Goal: Task Accomplishment & Management: Manage account settings

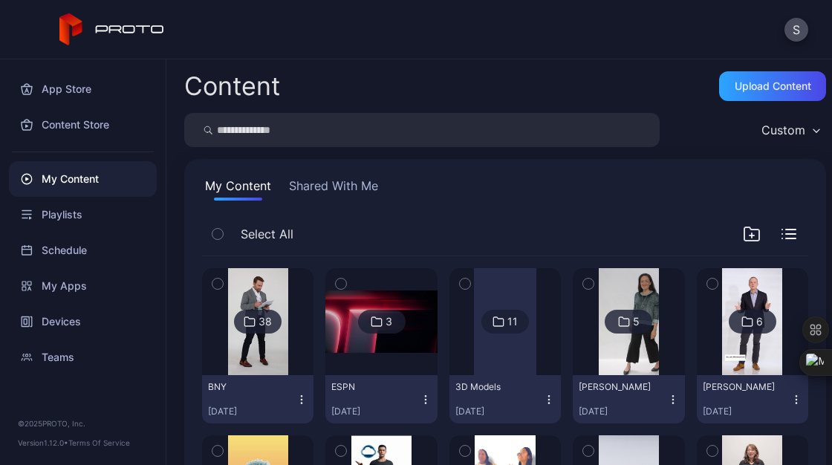
click at [262, 180] on button "My Content" at bounding box center [238, 189] width 72 height 24
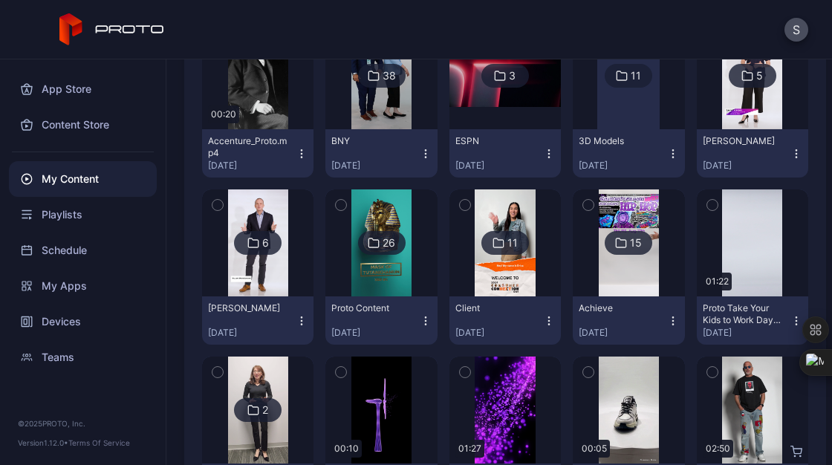
scroll to position [249, 0]
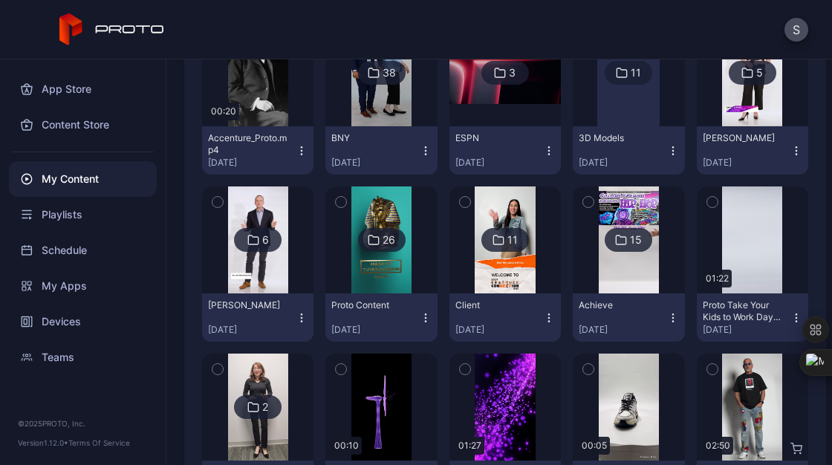
click at [302, 321] on icon "button" at bounding box center [302, 321] width 1 height 1
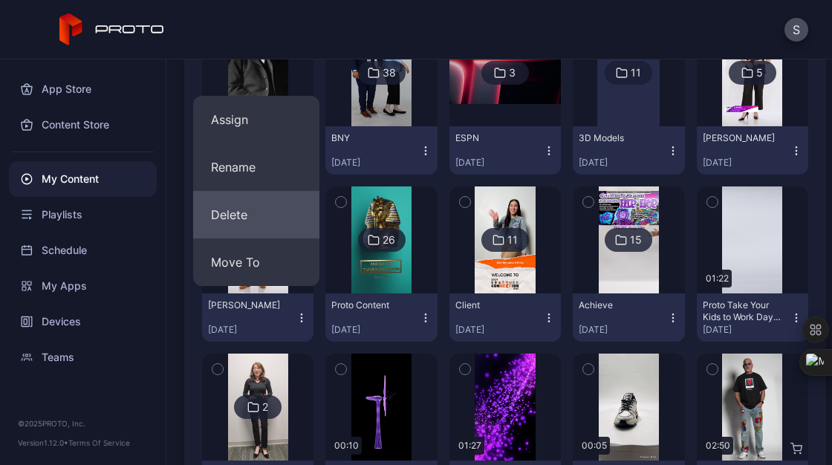
click at [249, 226] on button "Delete" at bounding box center [256, 215] width 126 height 48
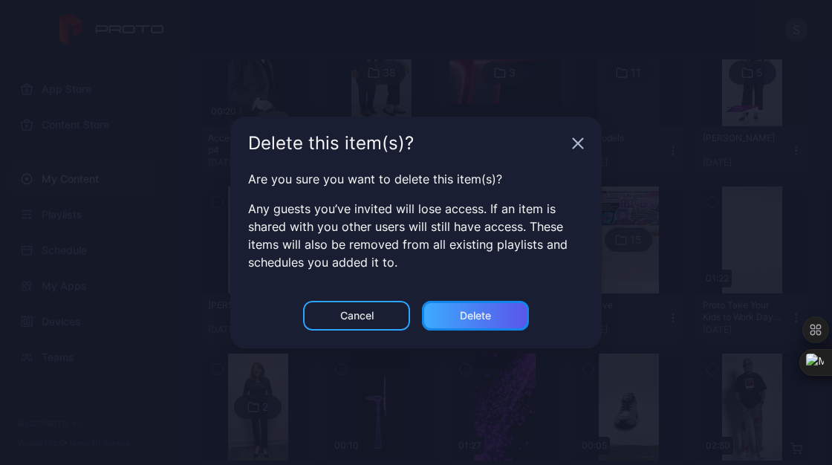
click at [476, 318] on div "Delete" at bounding box center [475, 316] width 31 height 12
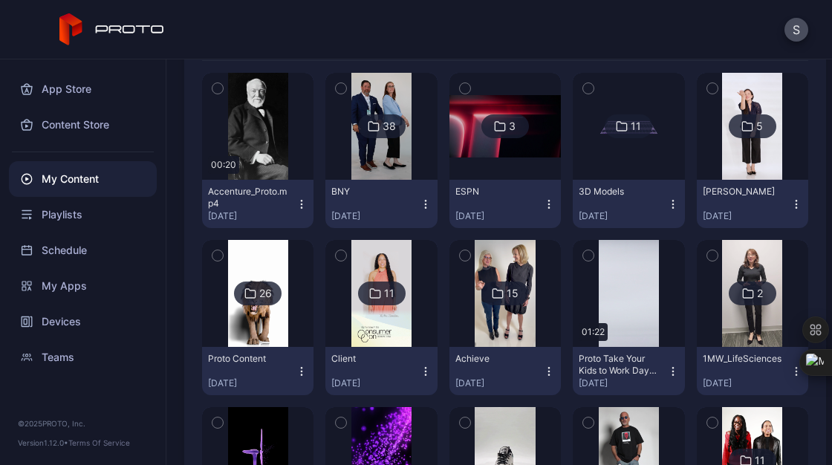
scroll to position [314, 0]
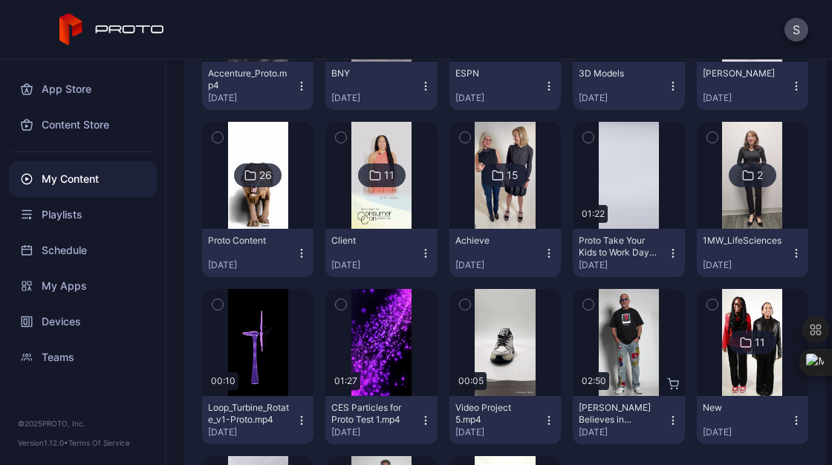
click at [667, 256] on icon "button" at bounding box center [673, 253] width 12 height 12
click at [791, 252] on icon "button" at bounding box center [797, 253] width 12 height 12
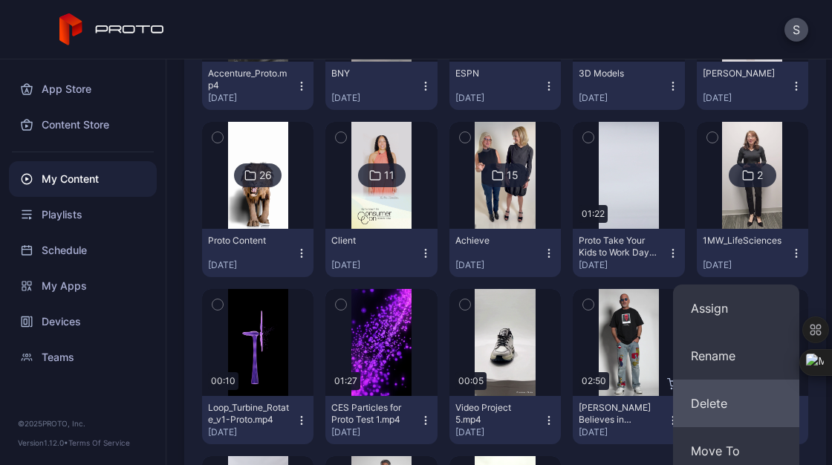
click at [714, 397] on button "Delete" at bounding box center [736, 404] width 126 height 48
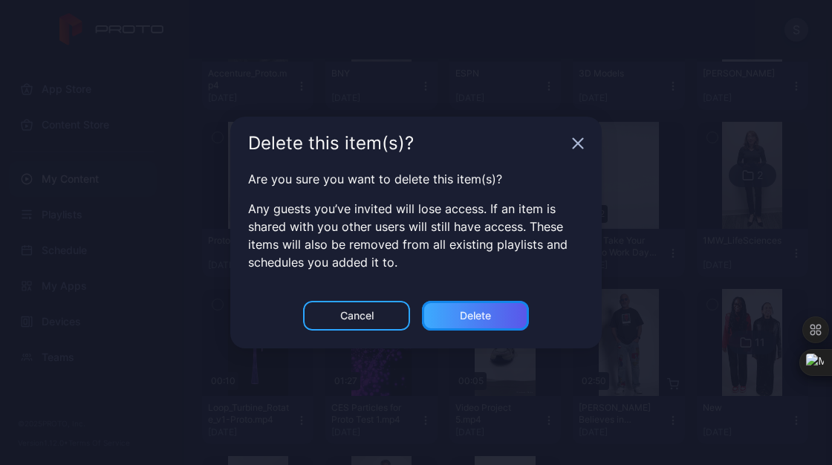
click at [505, 321] on div "Delete" at bounding box center [475, 316] width 107 height 30
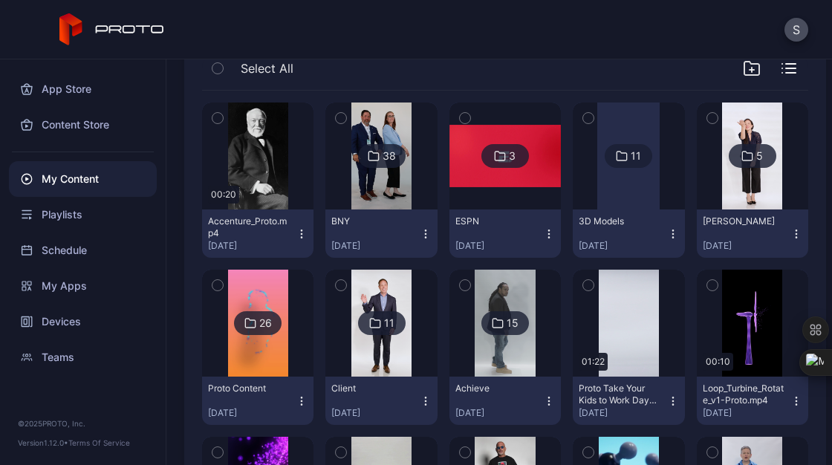
scroll to position [166, 0]
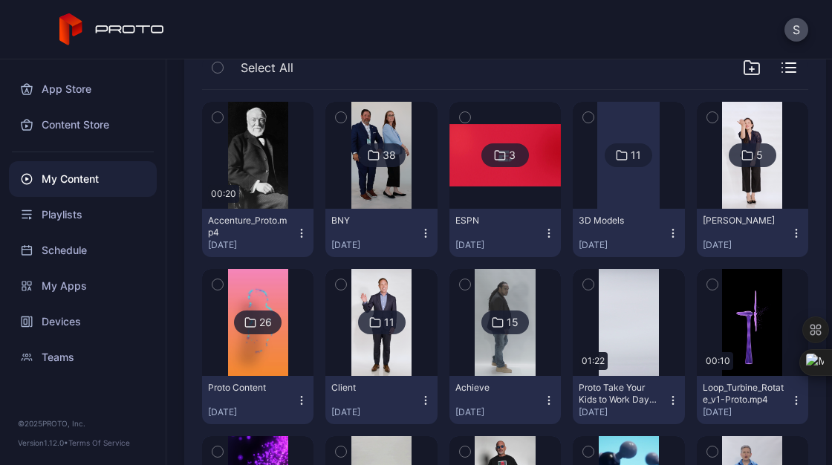
click at [281, 364] on img at bounding box center [258, 322] width 60 height 107
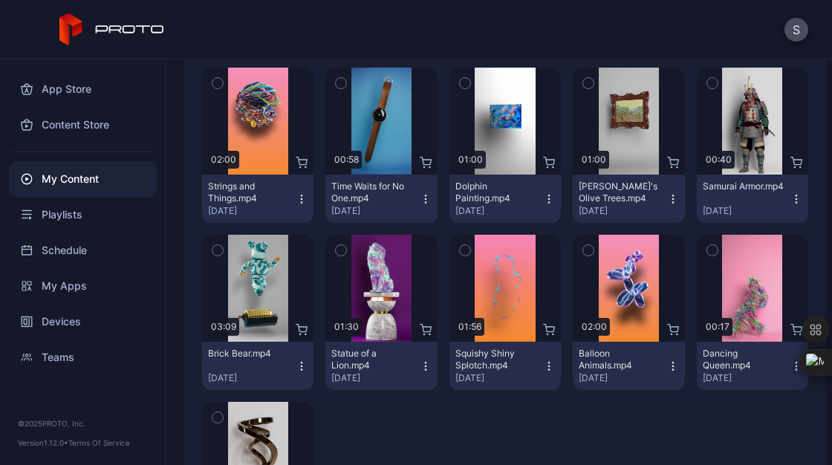
scroll to position [800, 0]
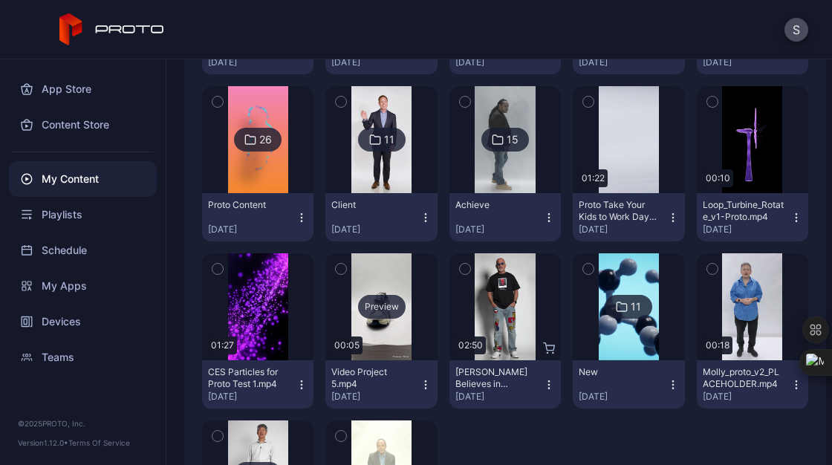
scroll to position [216, 0]
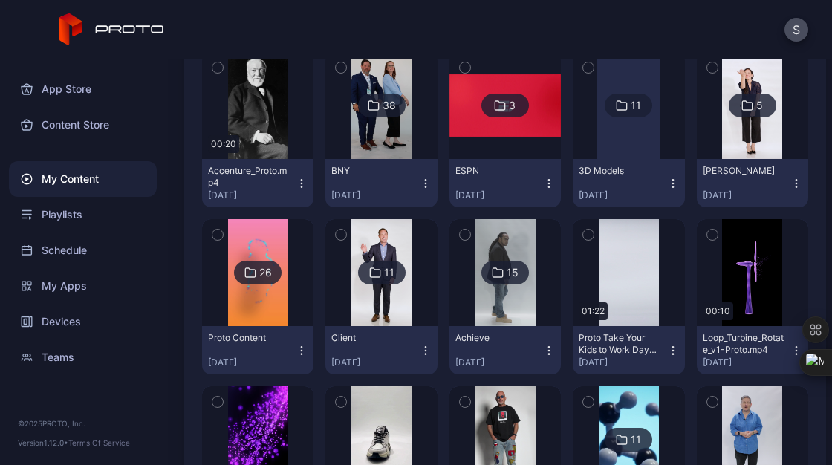
click at [384, 294] on img at bounding box center [381, 272] width 60 height 107
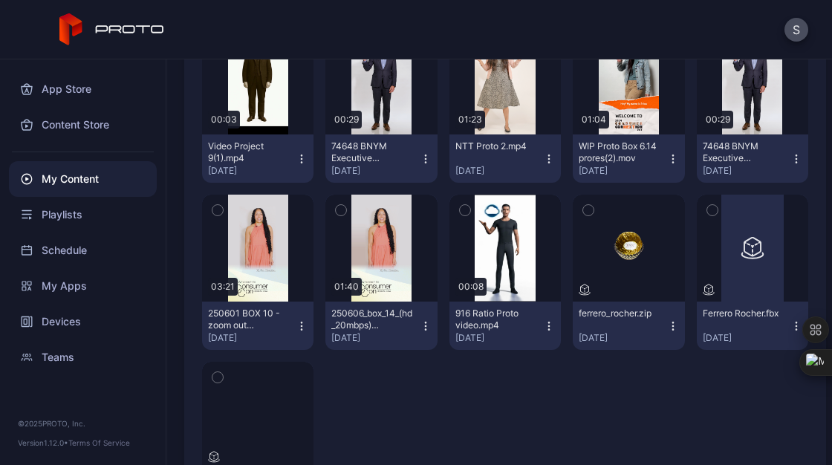
scroll to position [206, 0]
click at [543, 320] on icon "button" at bounding box center [549, 326] width 12 height 12
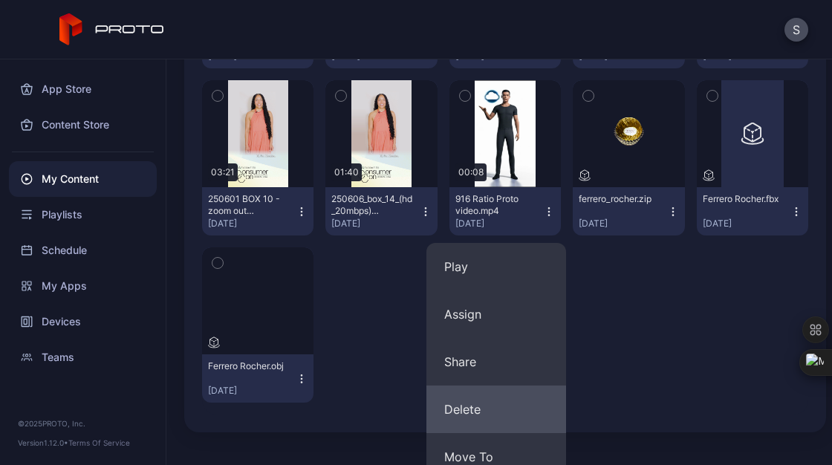
click at [476, 406] on button "Delete" at bounding box center [497, 410] width 140 height 48
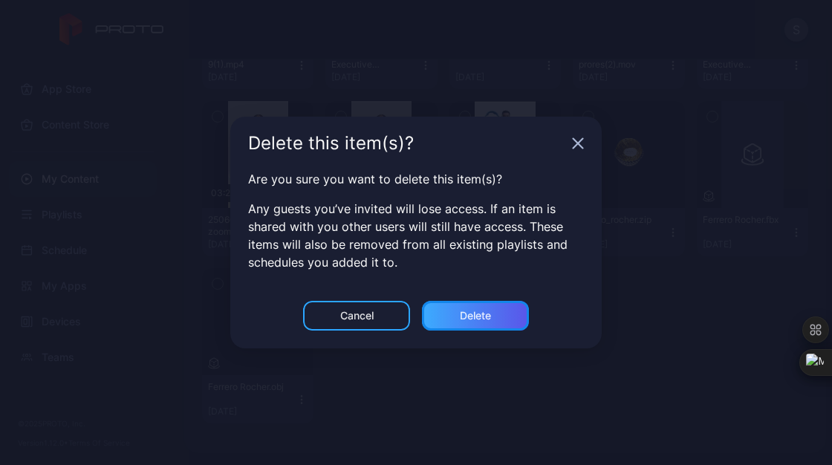
click at [486, 315] on div "Delete" at bounding box center [475, 316] width 31 height 12
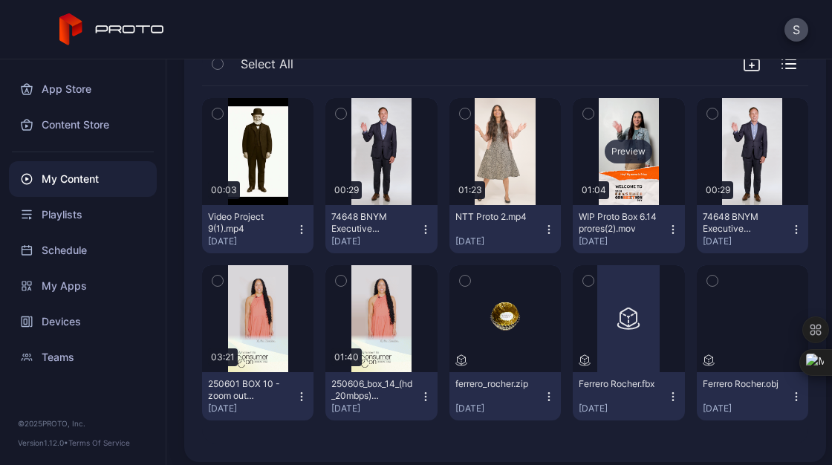
scroll to position [143, 0]
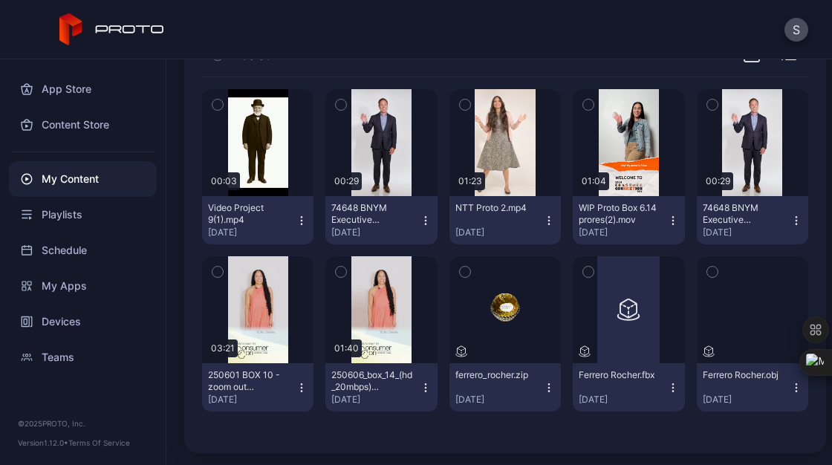
click at [667, 383] on icon "button" at bounding box center [673, 388] width 12 height 12
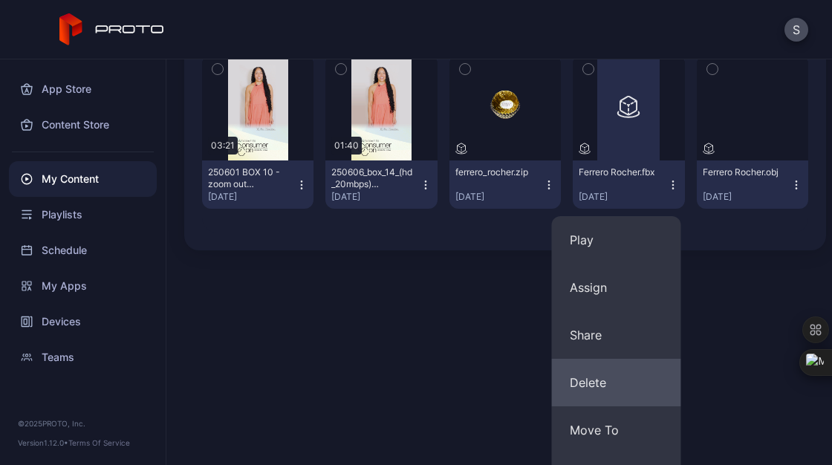
click at [600, 395] on button "Delete" at bounding box center [616, 383] width 129 height 48
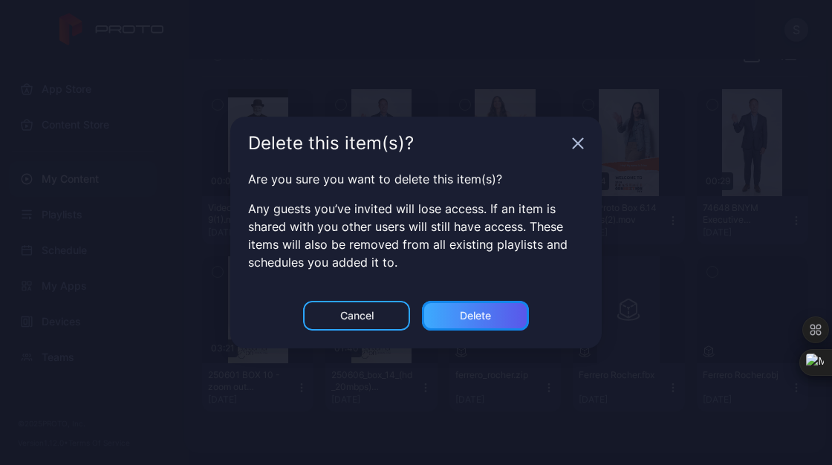
click at [492, 308] on div "Delete" at bounding box center [475, 316] width 107 height 30
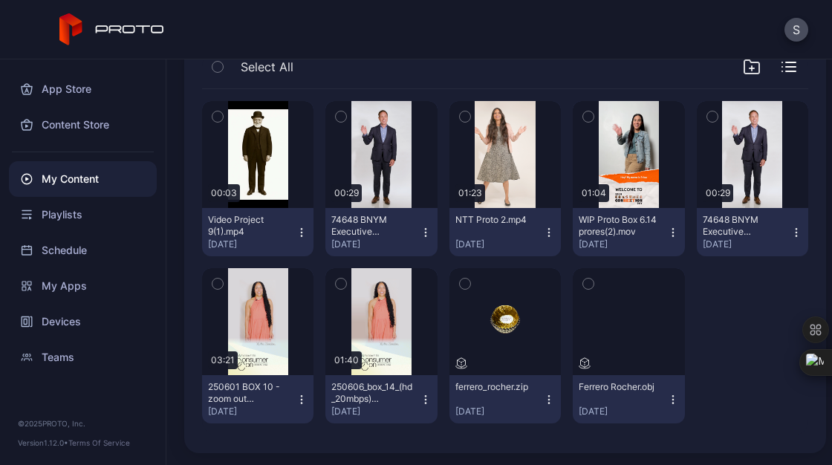
scroll to position [129, 0]
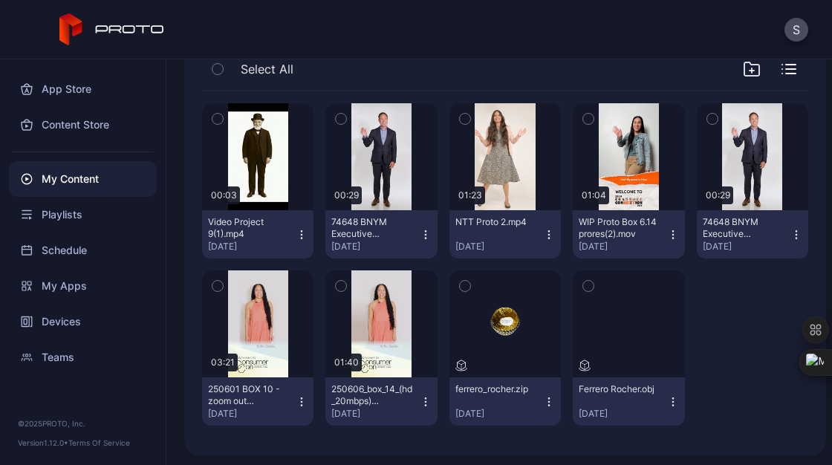
click at [667, 400] on icon "button" at bounding box center [673, 402] width 12 height 12
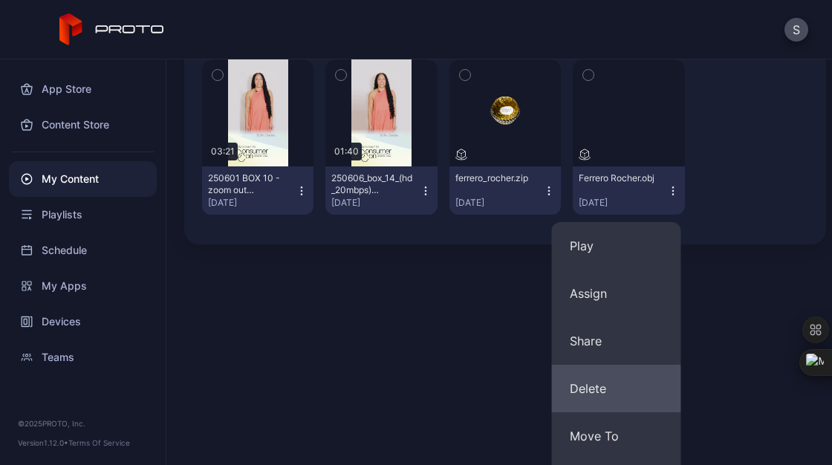
click at [625, 393] on button "Delete" at bounding box center [616, 389] width 129 height 48
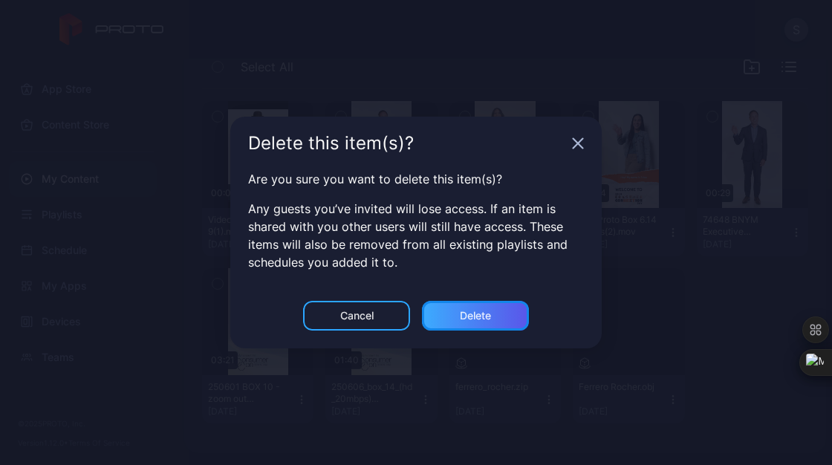
click at [482, 324] on div "Delete" at bounding box center [475, 316] width 107 height 30
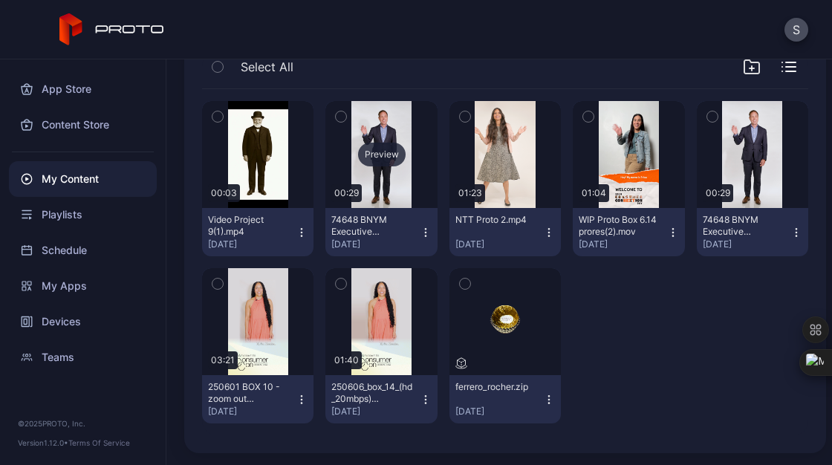
scroll to position [0, 0]
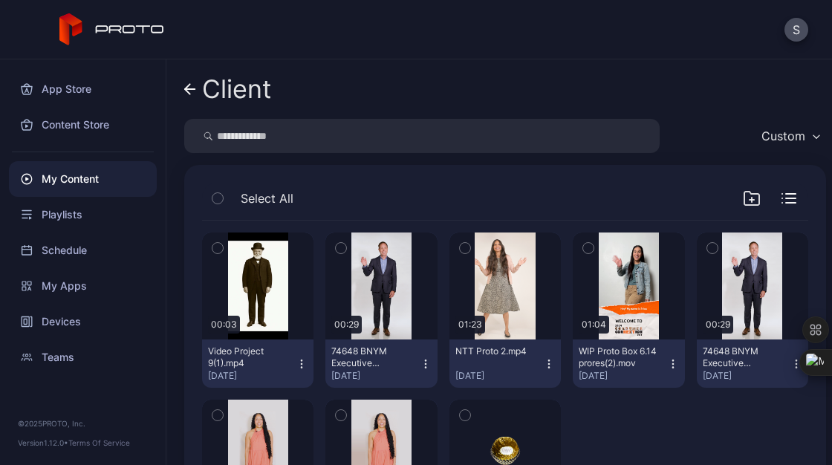
click at [186, 96] on link "Client" at bounding box center [227, 89] width 87 height 36
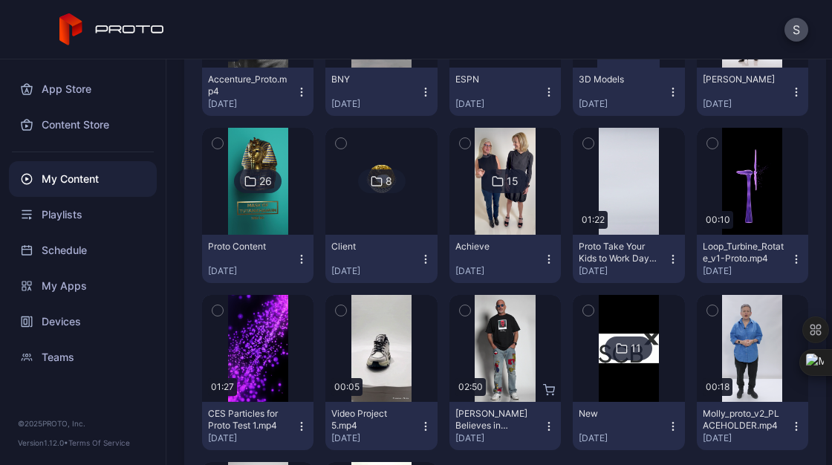
scroll to position [309, 0]
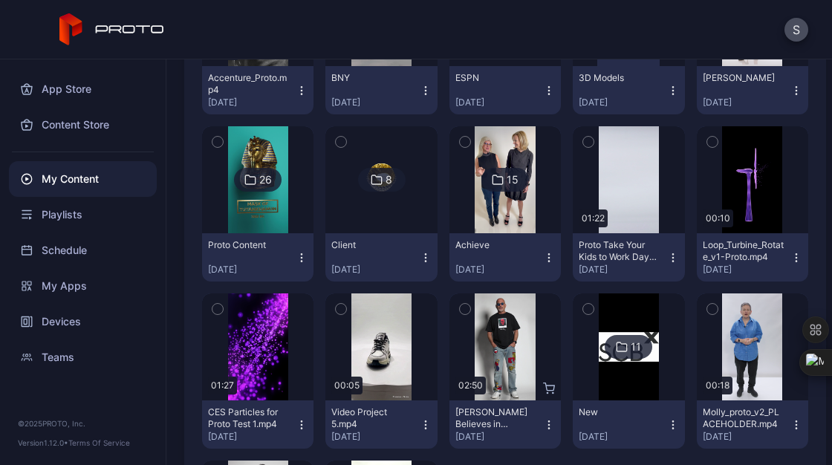
click at [498, 208] on img at bounding box center [505, 179] width 60 height 107
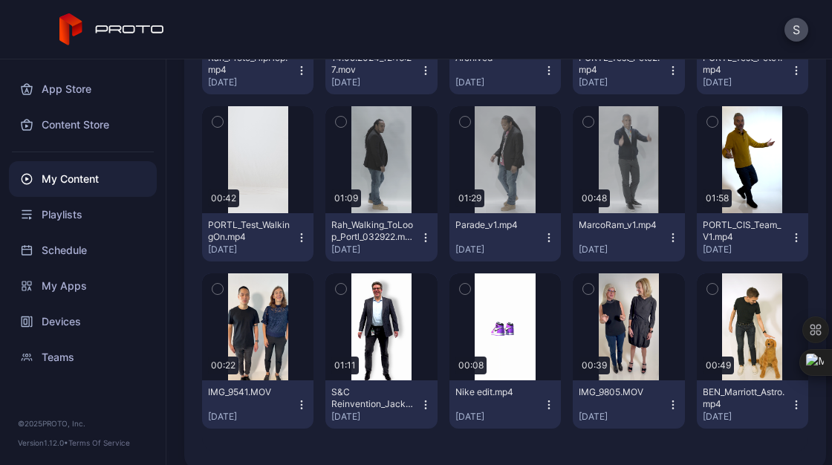
scroll to position [311, 0]
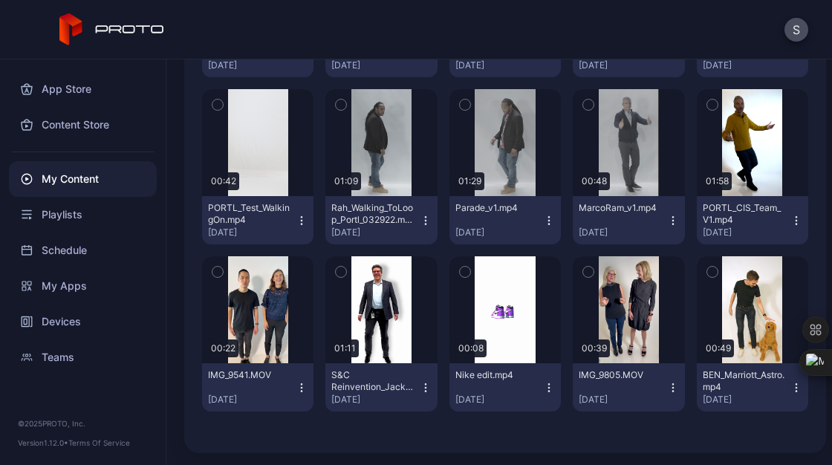
click at [425, 391] on icon "button" at bounding box center [425, 391] width 1 height 1
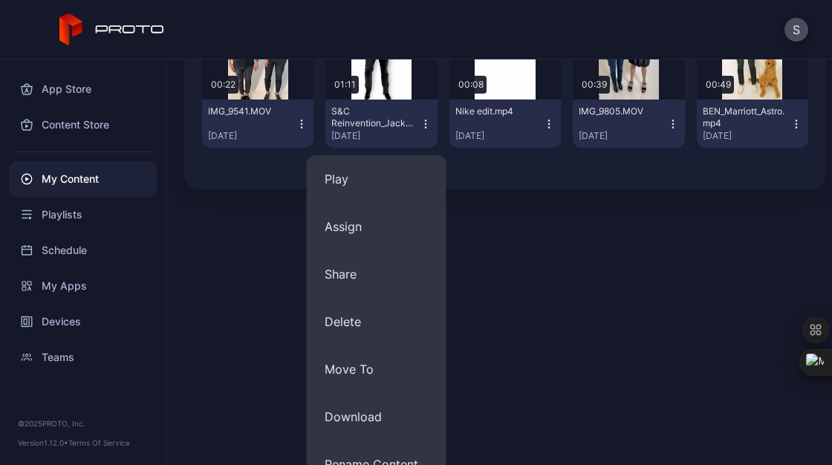
scroll to position [575, 0]
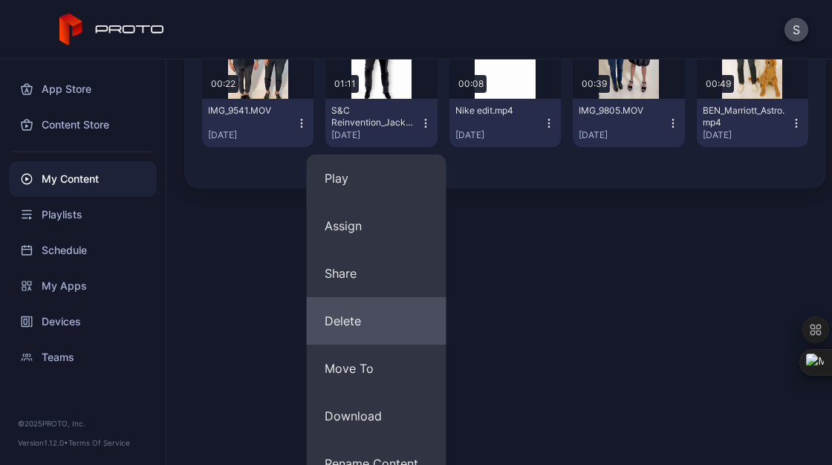
click at [351, 331] on button "Delete" at bounding box center [377, 321] width 140 height 48
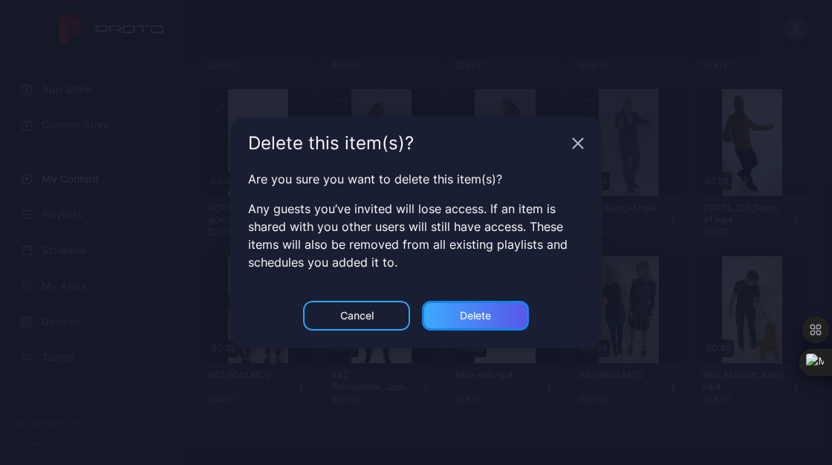
click at [450, 323] on div "Delete" at bounding box center [475, 316] width 107 height 30
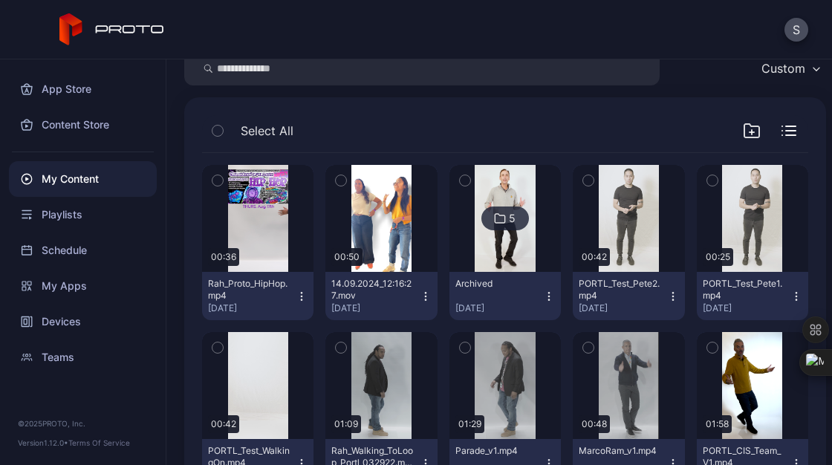
scroll to position [67, 0]
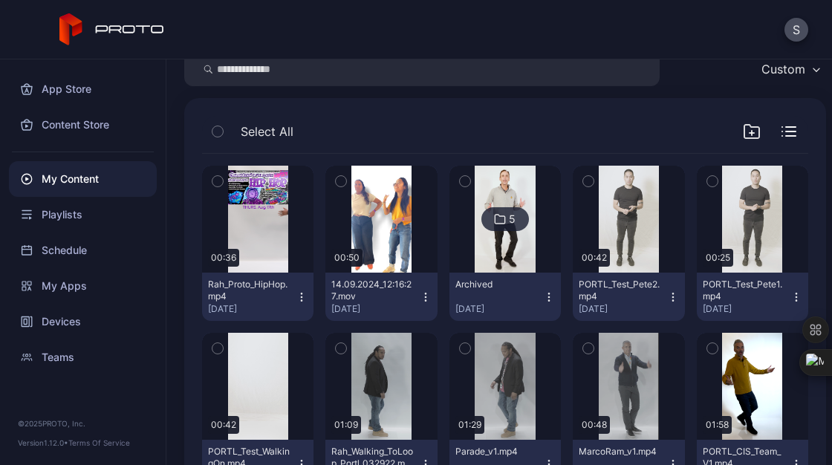
click at [583, 183] on icon "button" at bounding box center [588, 181] width 10 height 16
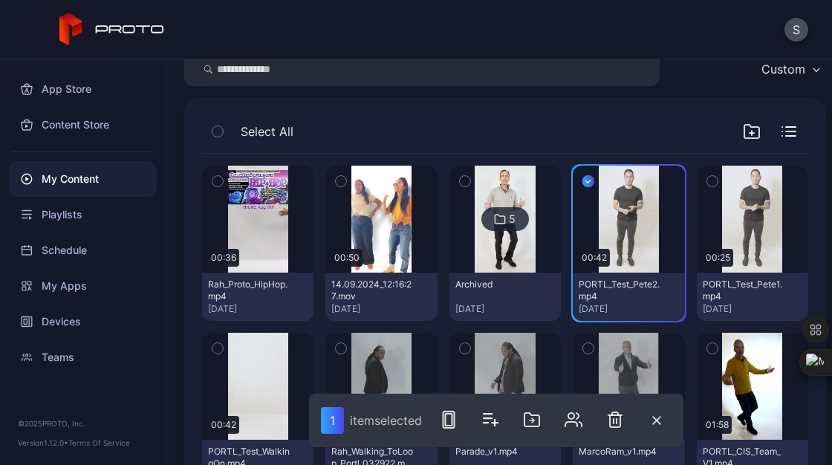
click at [707, 179] on icon "button" at bounding box center [712, 181] width 10 height 16
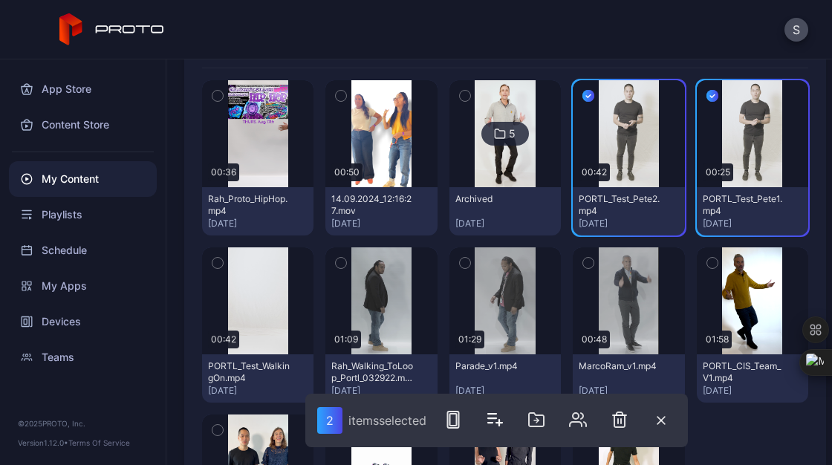
scroll to position [153, 0]
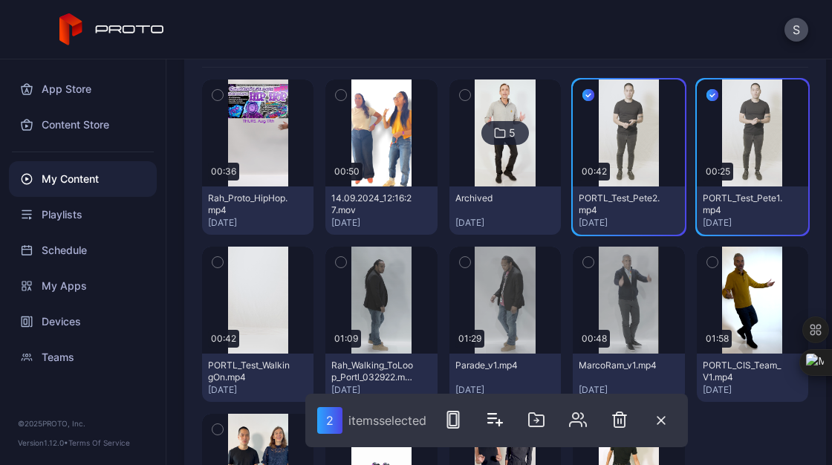
click at [707, 265] on icon "button" at bounding box center [712, 262] width 10 height 16
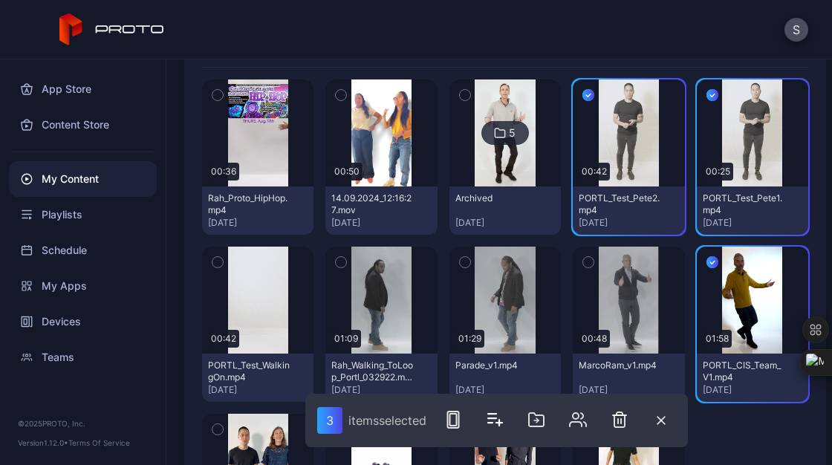
click at [710, 262] on icon "button" at bounding box center [712, 263] width 4 height 3
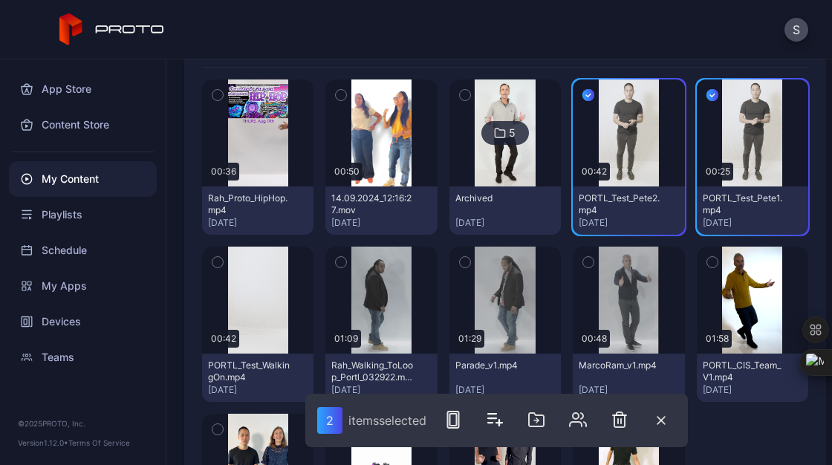
click at [460, 264] on icon "button" at bounding box center [465, 262] width 10 height 16
click at [218, 256] on icon "button" at bounding box center [218, 262] width 10 height 16
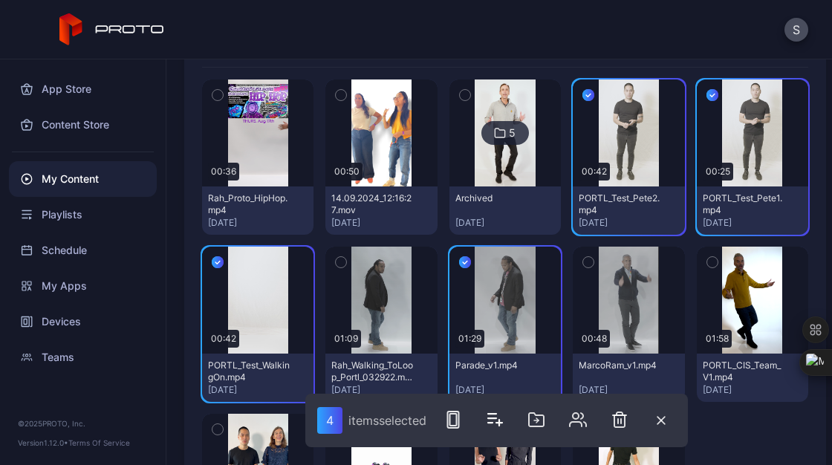
click at [346, 262] on button "button" at bounding box center [340, 262] width 31 height 31
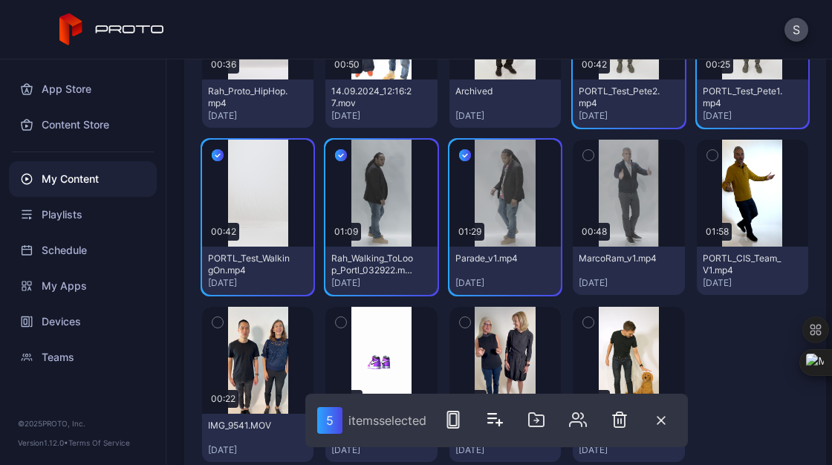
scroll to position [299, 0]
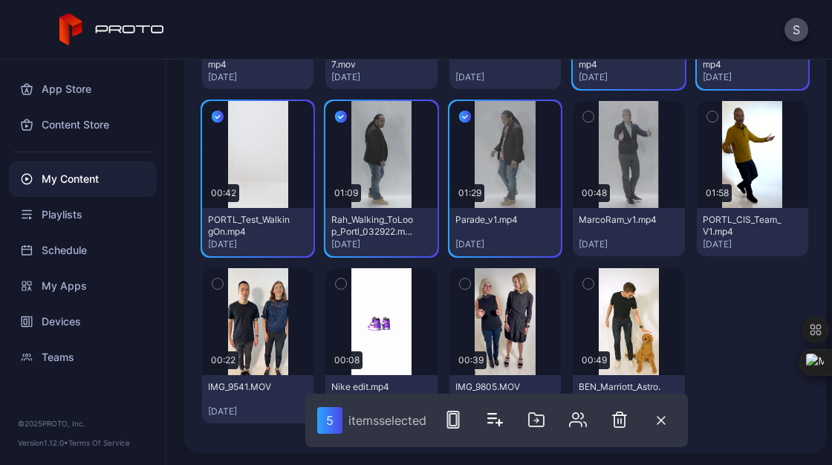
click at [216, 280] on icon "button" at bounding box center [218, 284] width 10 height 16
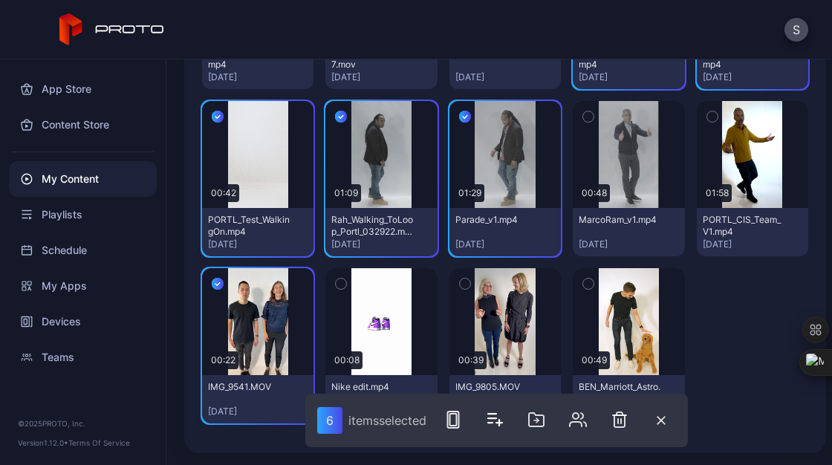
click at [460, 279] on icon "button" at bounding box center [465, 284] width 10 height 16
click at [459, 282] on icon "button" at bounding box center [465, 284] width 12 height 16
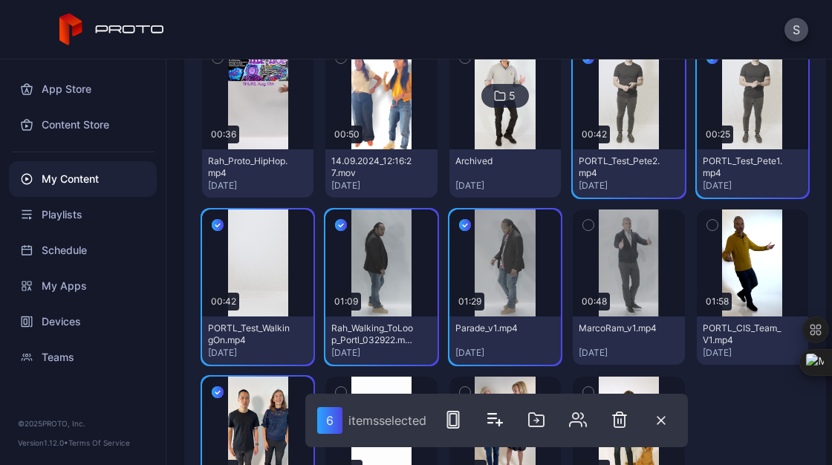
scroll to position [189, 0]
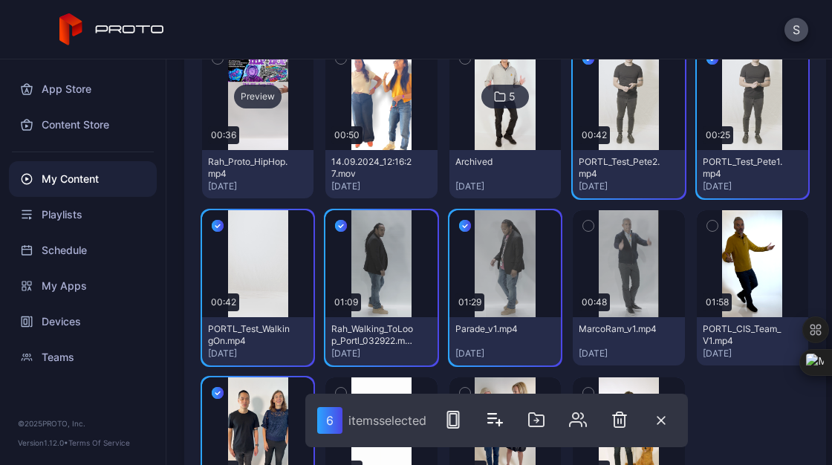
click at [204, 120] on div "Preview" at bounding box center [257, 96] width 111 height 107
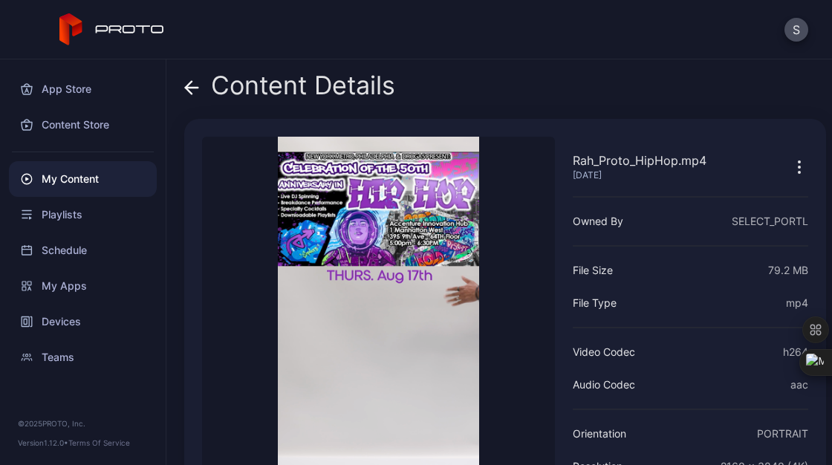
click at [60, 180] on div "My Content" at bounding box center [83, 179] width 148 height 36
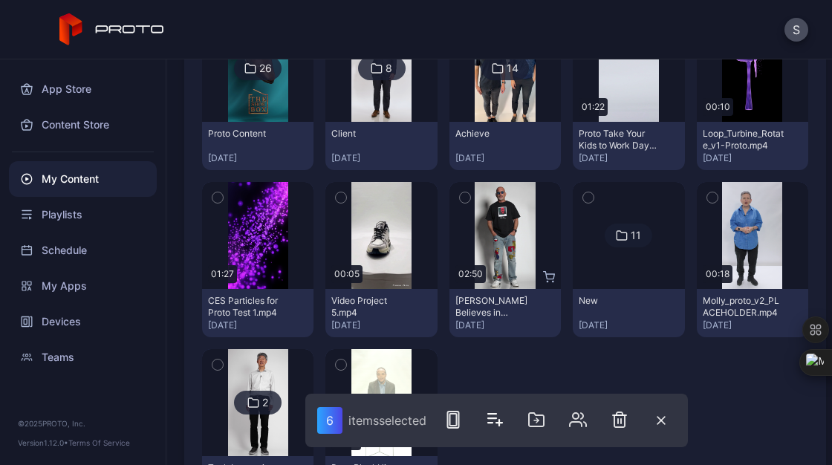
scroll to position [484, 0]
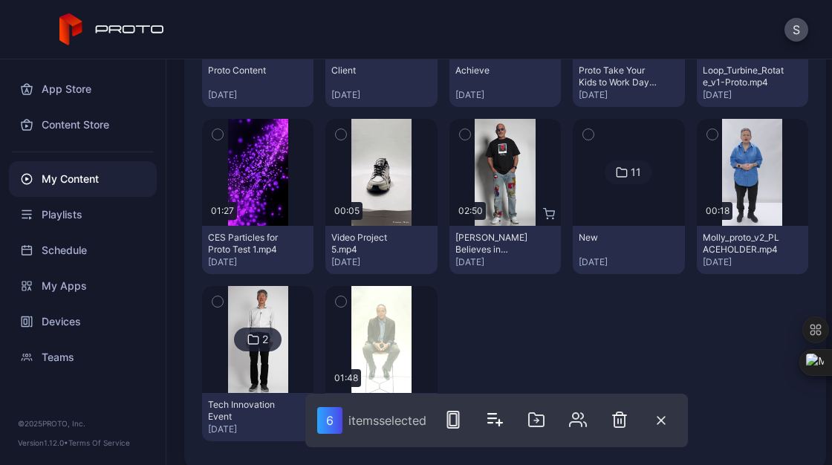
click at [629, 172] on img at bounding box center [629, 172] width 0 height 0
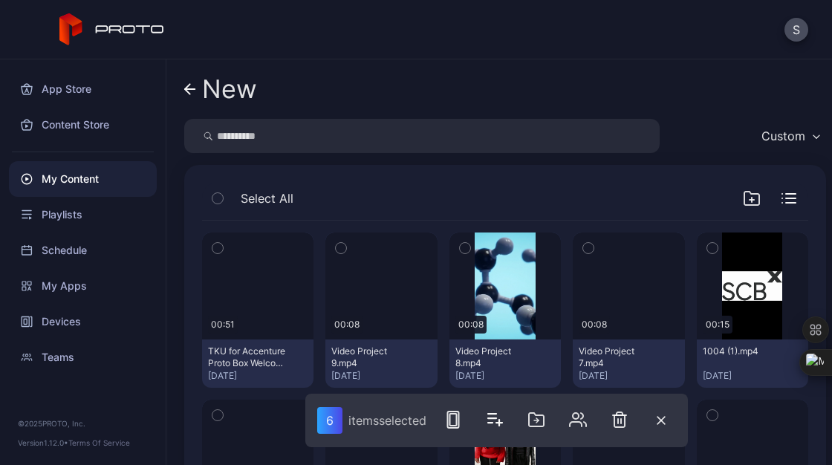
click at [62, 169] on div "My Content" at bounding box center [83, 179] width 148 height 36
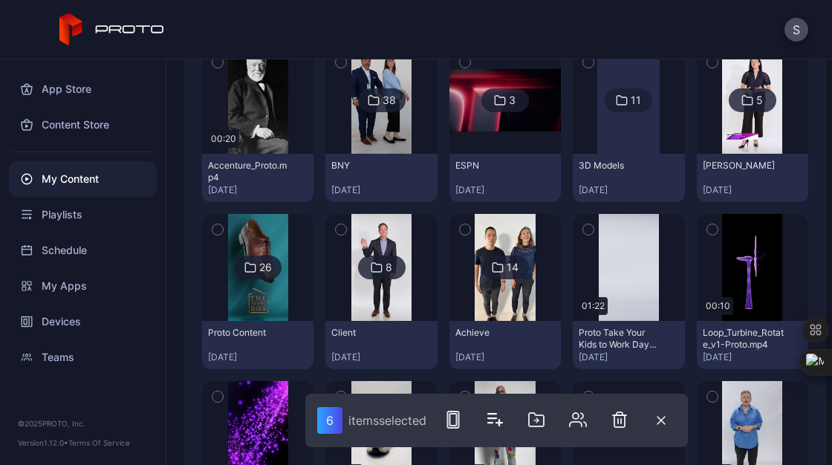
scroll to position [218, 0]
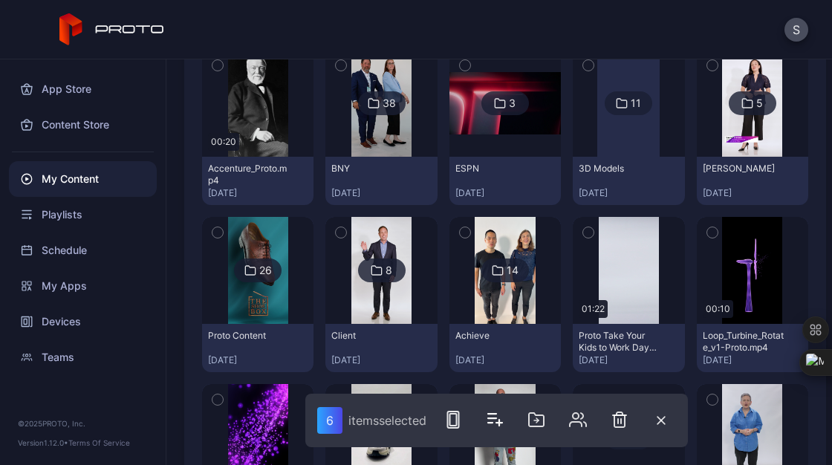
click at [366, 294] on img at bounding box center [381, 270] width 60 height 107
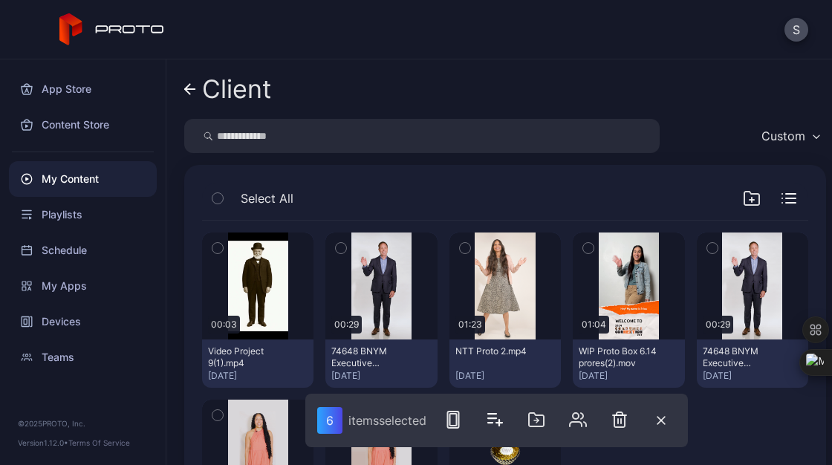
click at [190, 94] on icon at bounding box center [187, 89] width 5 height 10
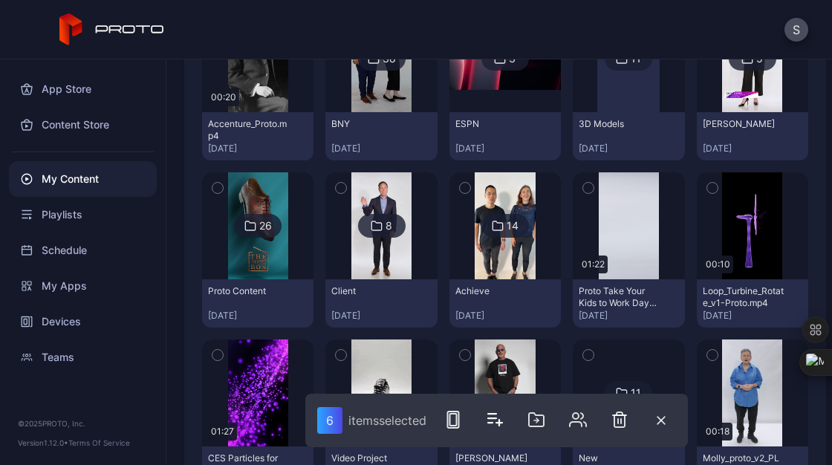
scroll to position [266, 0]
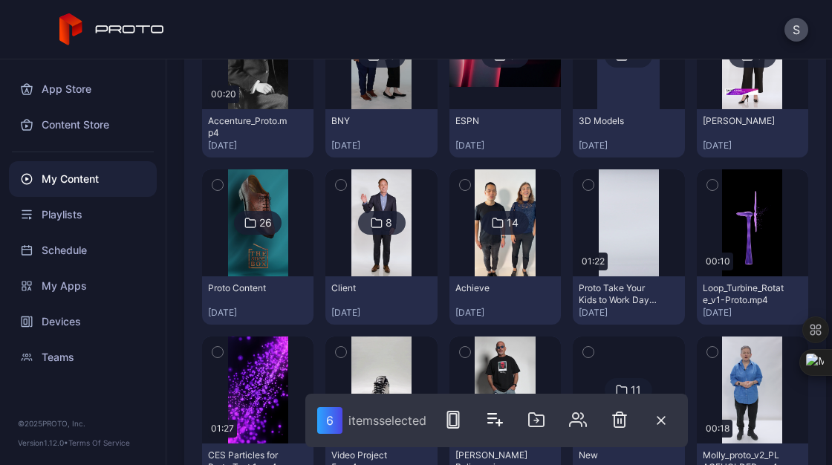
click at [385, 245] on img at bounding box center [381, 222] width 60 height 107
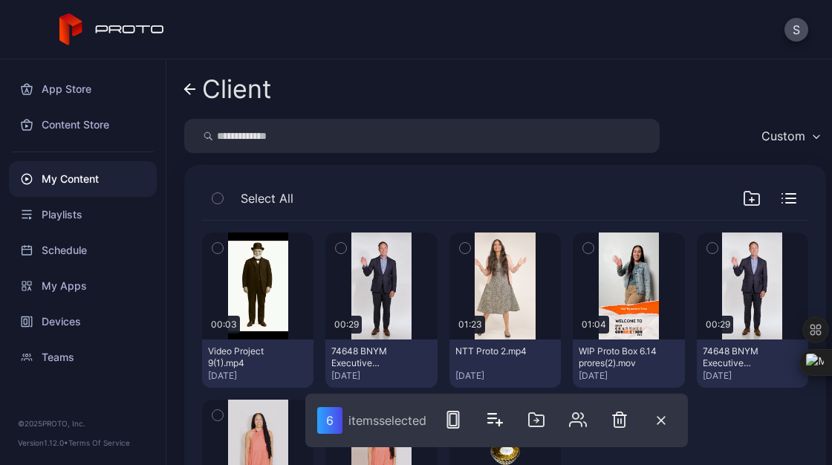
click at [197, 91] on link "Client" at bounding box center [227, 89] width 87 height 36
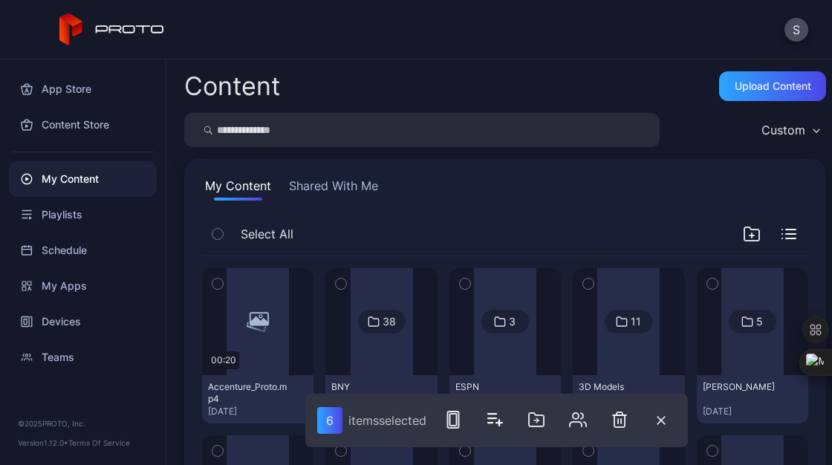
scroll to position [266, 0]
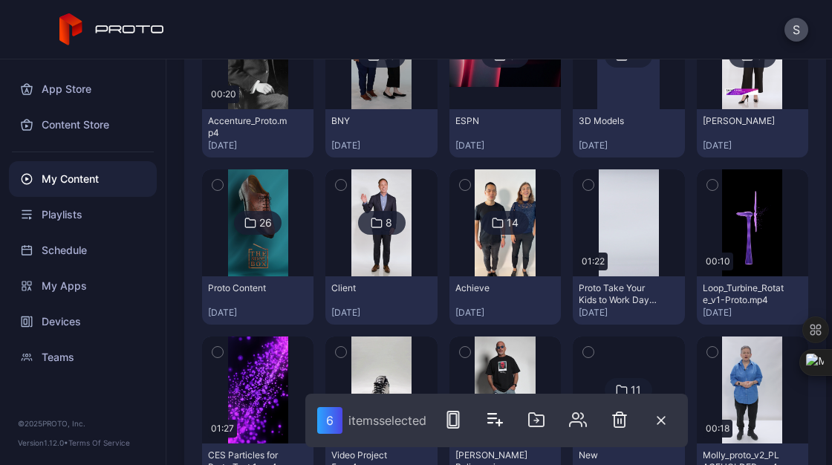
click at [465, 252] on div at bounding box center [505, 222] width 107 height 107
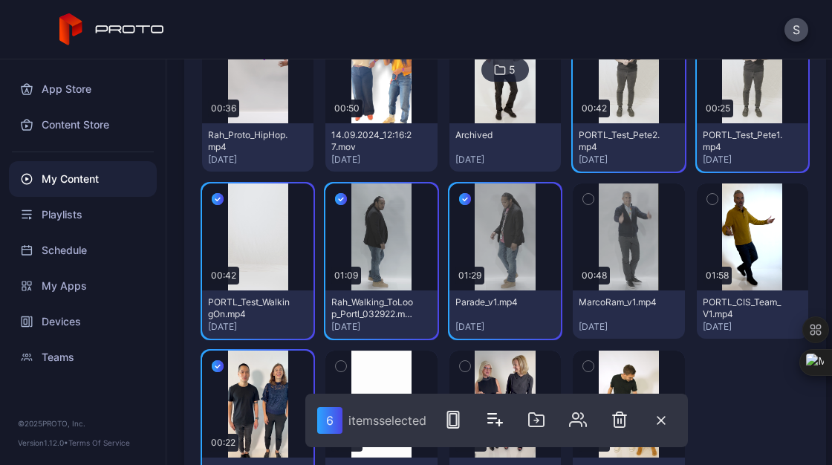
scroll to position [219, 0]
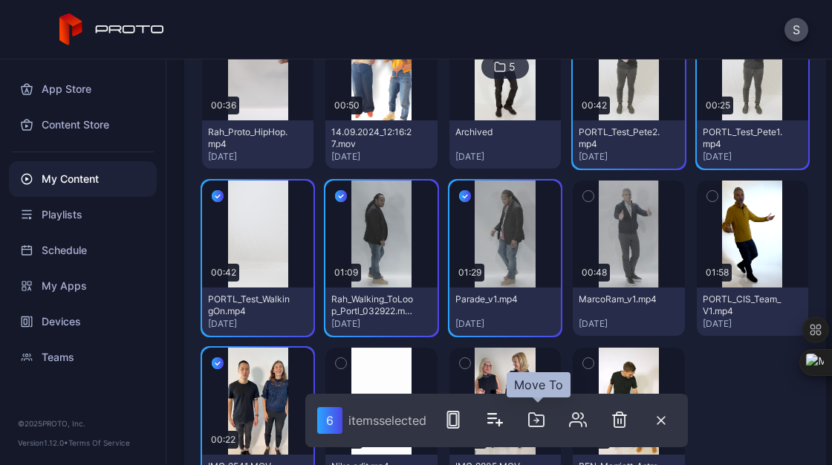
click at [544, 424] on icon "button" at bounding box center [536, 419] width 15 height 13
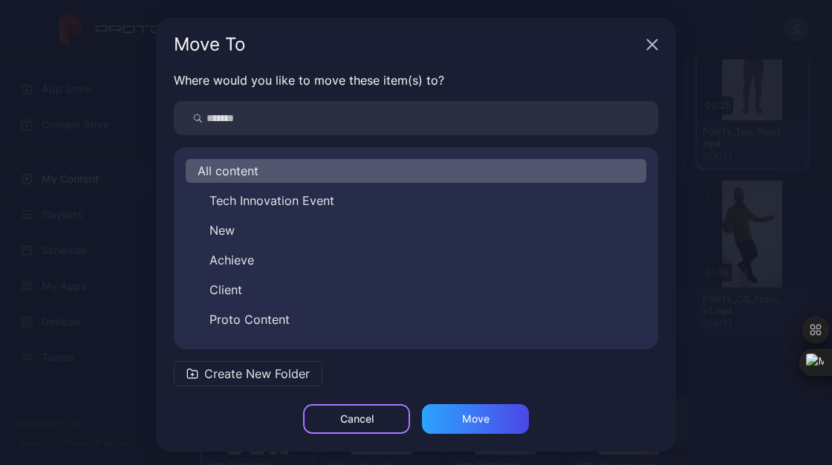
click at [354, 424] on div "Cancel" at bounding box center [356, 419] width 33 height 12
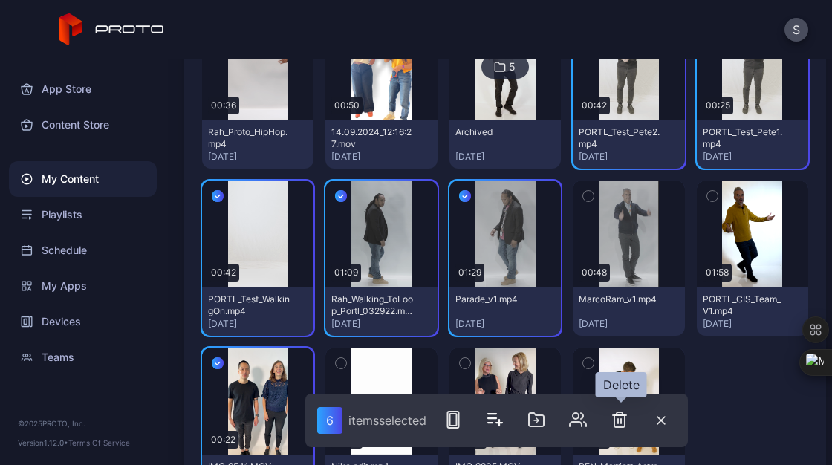
click at [622, 423] on icon "button" at bounding box center [620, 420] width 18 height 18
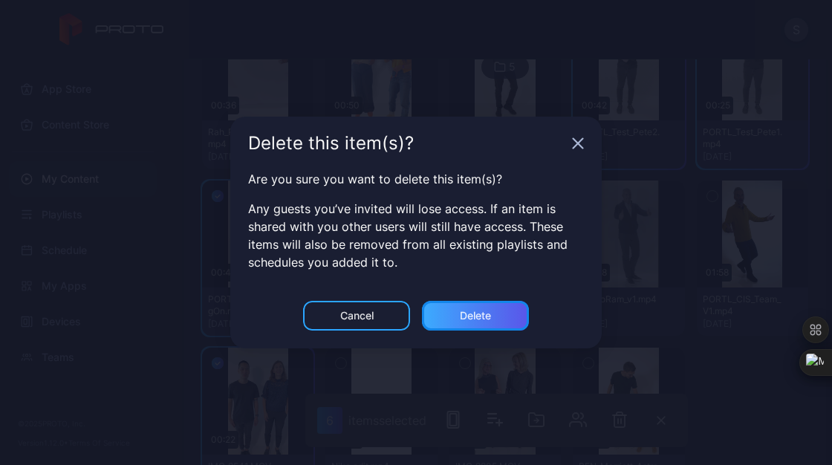
click at [477, 312] on div "Delete" at bounding box center [475, 316] width 31 height 12
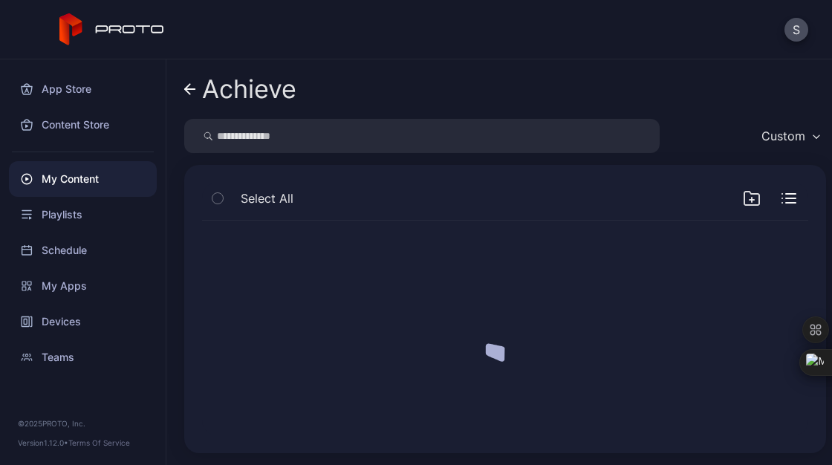
scroll to position [0, 0]
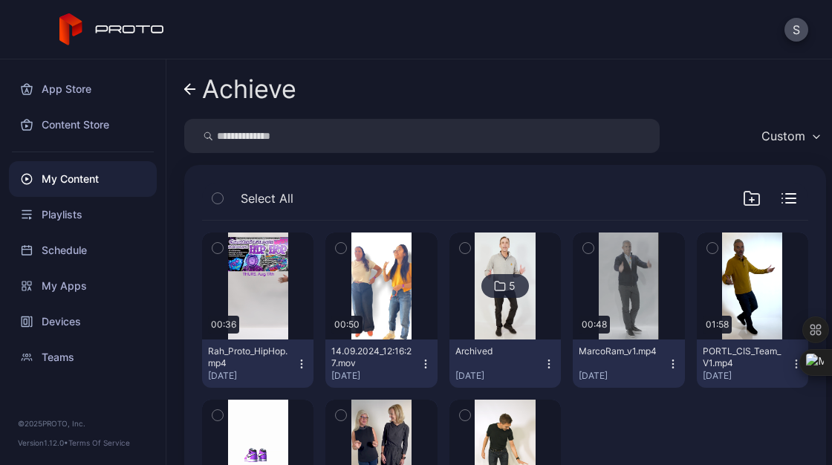
click at [215, 253] on icon "button" at bounding box center [218, 248] width 10 height 16
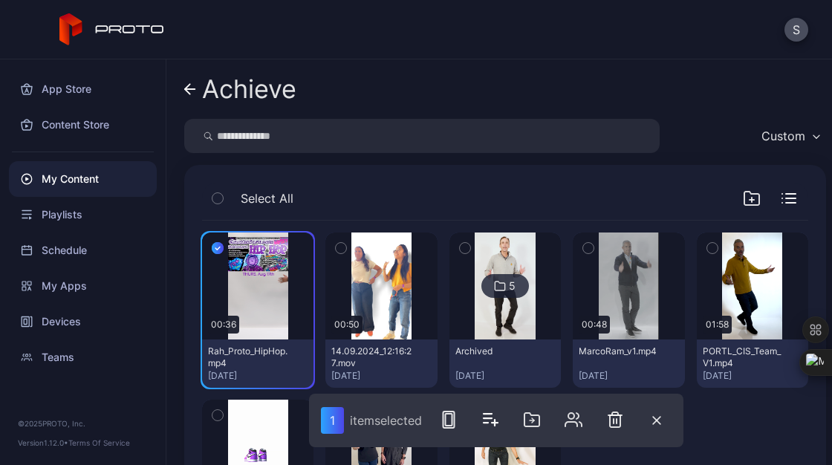
click at [337, 247] on icon "button" at bounding box center [341, 248] width 10 height 16
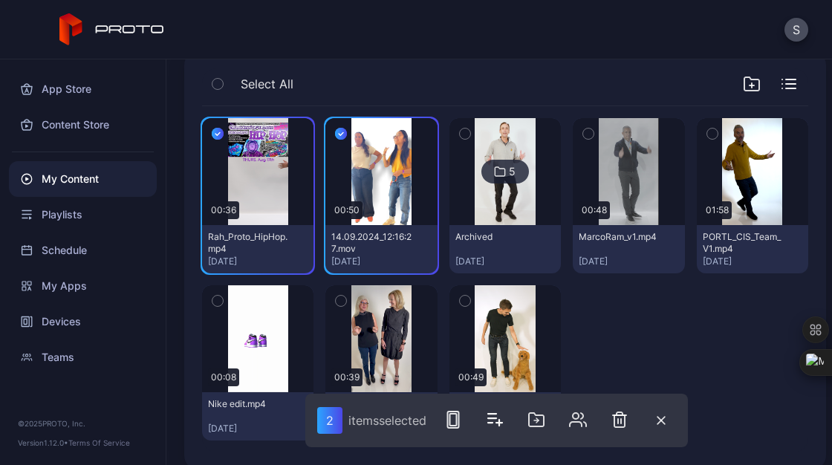
scroll to position [132, 0]
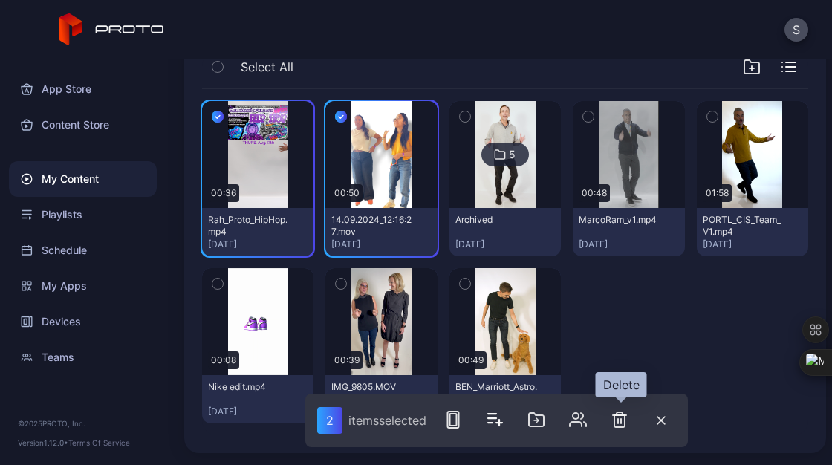
click at [632, 424] on button "button" at bounding box center [620, 420] width 30 height 30
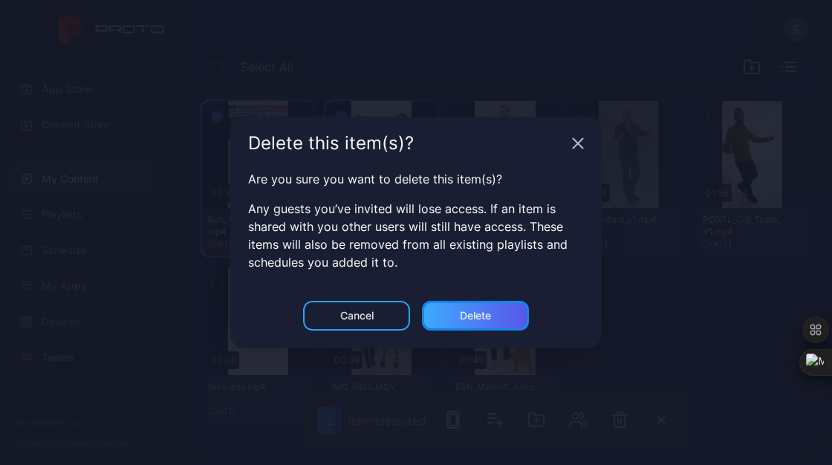
click at [479, 317] on div "Delete" at bounding box center [475, 316] width 31 height 12
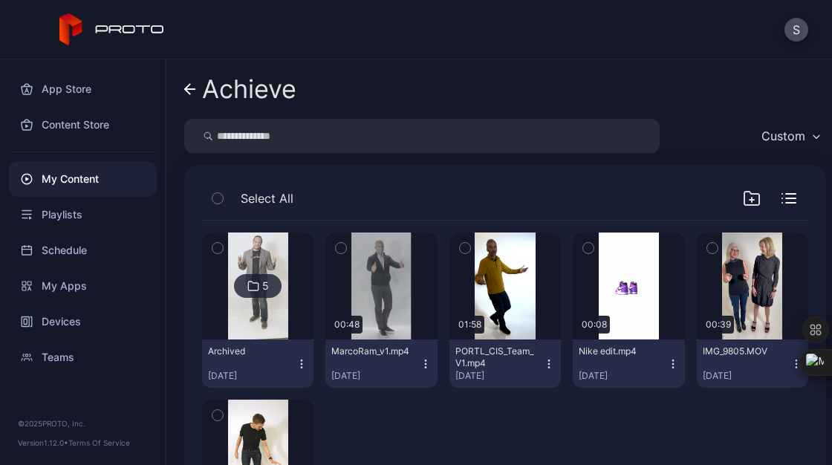
click at [186, 94] on icon at bounding box center [190, 89] width 12 height 13
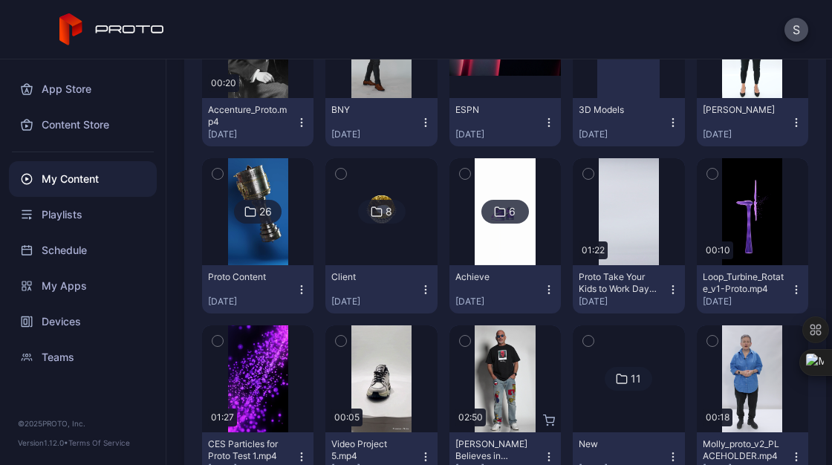
scroll to position [351, 0]
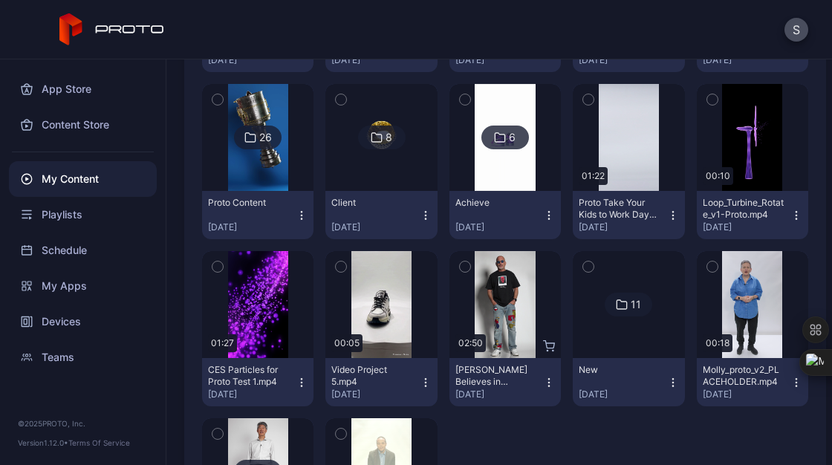
click at [629, 305] on img at bounding box center [629, 305] width 0 height 0
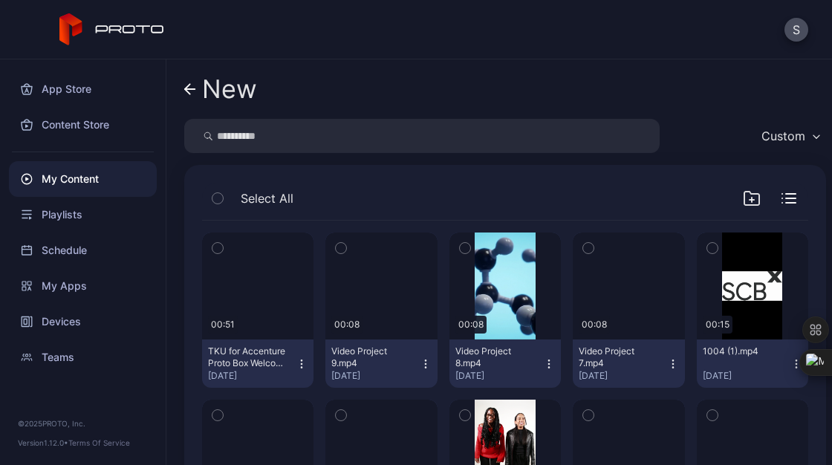
click at [190, 90] on icon at bounding box center [190, 89] width 12 height 13
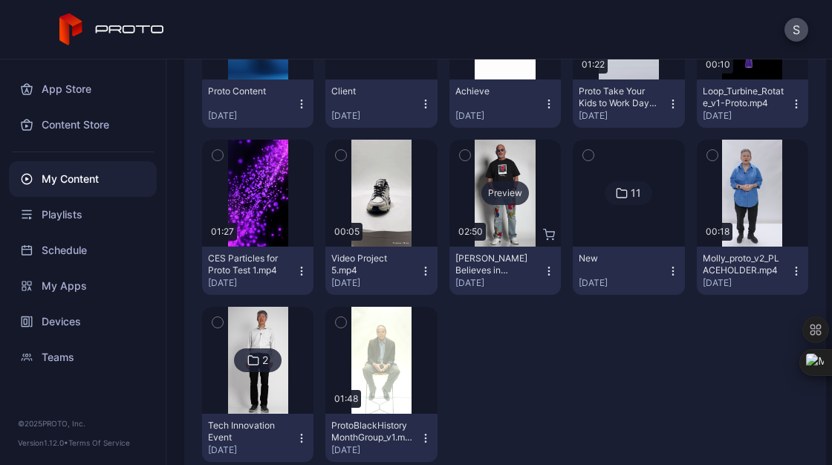
scroll to position [464, 0]
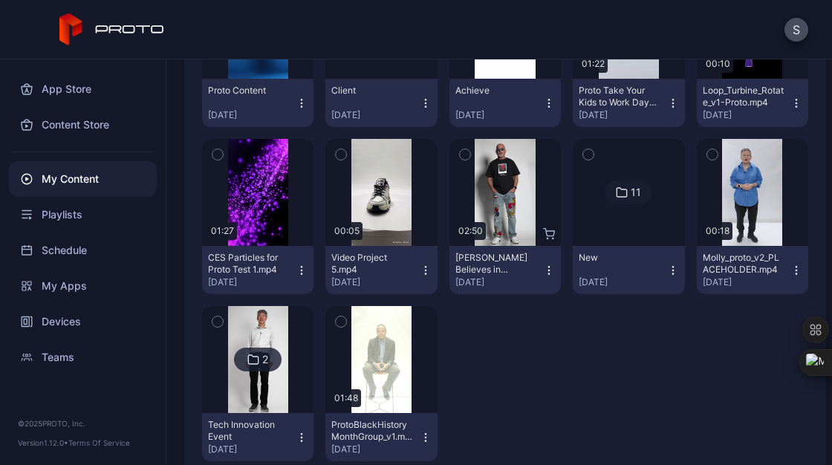
click at [583, 150] on icon "button" at bounding box center [588, 154] width 10 height 16
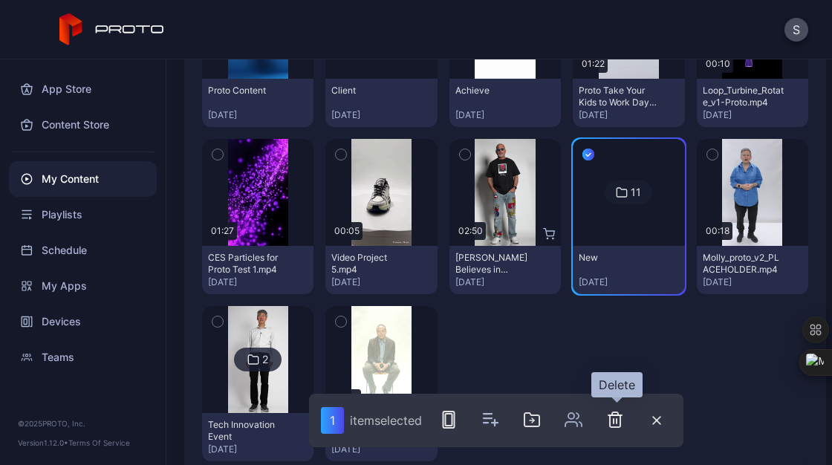
click at [618, 418] on icon "button" at bounding box center [615, 420] width 18 height 18
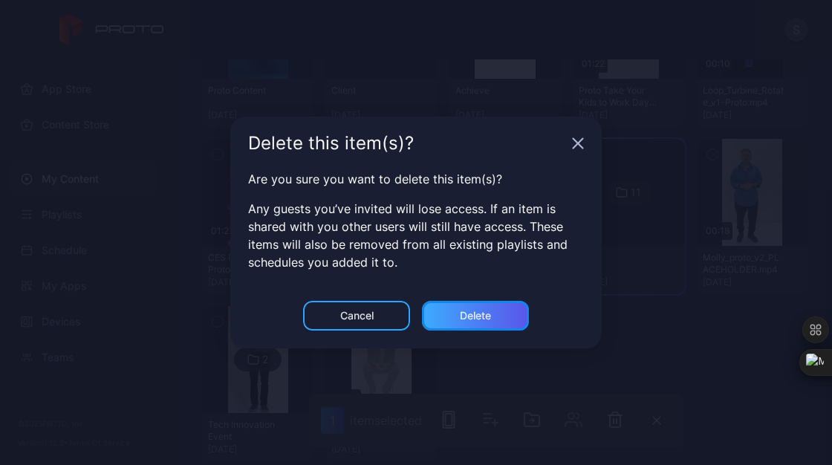
click at [470, 317] on div "Delete" at bounding box center [475, 316] width 31 height 12
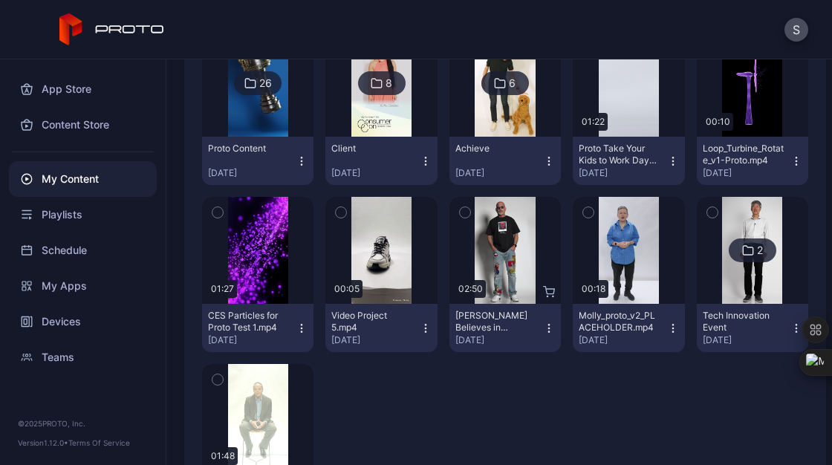
scroll to position [406, 0]
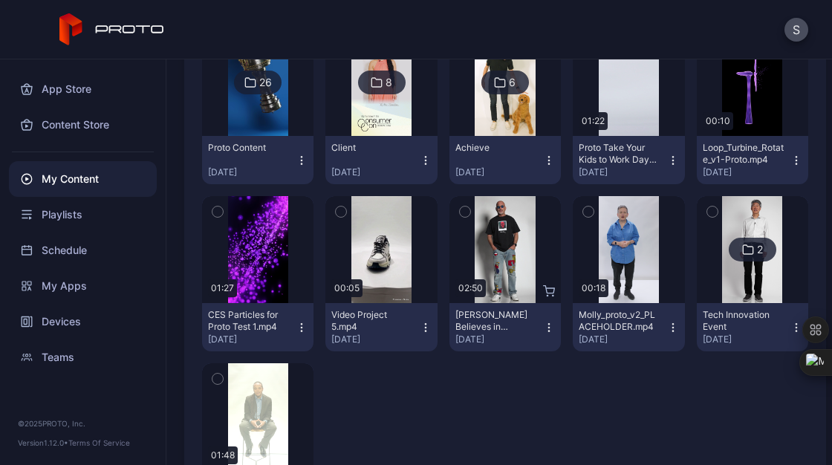
click at [755, 253] on div "2" at bounding box center [753, 250] width 48 height 24
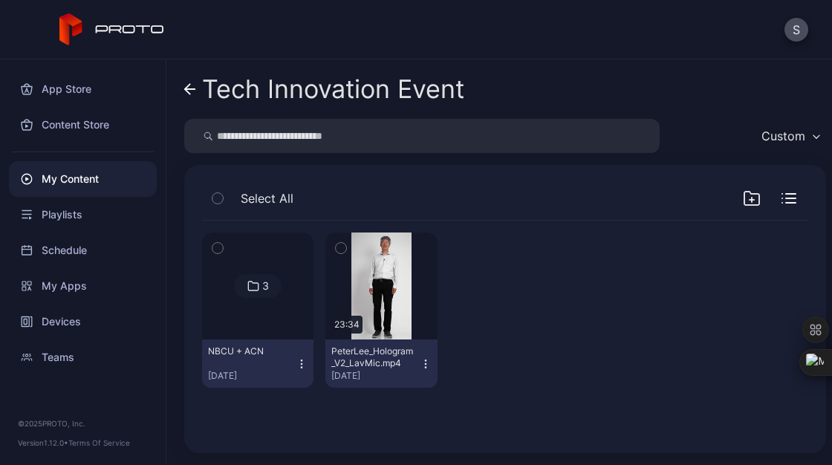
click at [215, 244] on icon "button" at bounding box center [218, 248] width 10 height 16
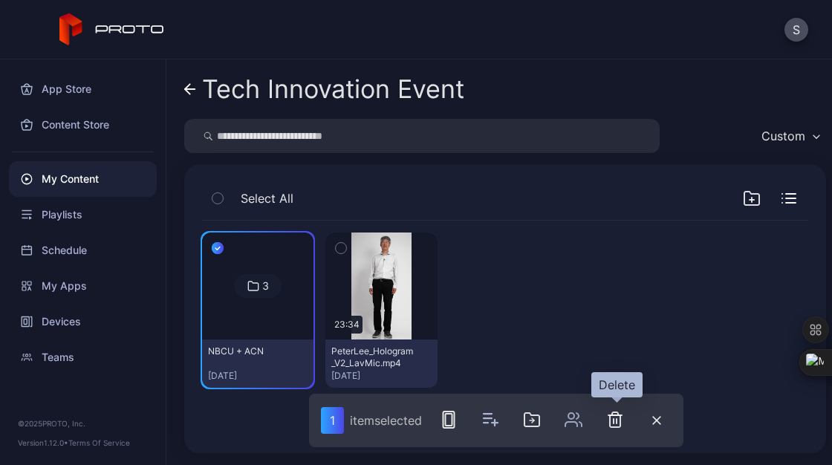
click at [610, 419] on icon "button" at bounding box center [615, 420] width 18 height 18
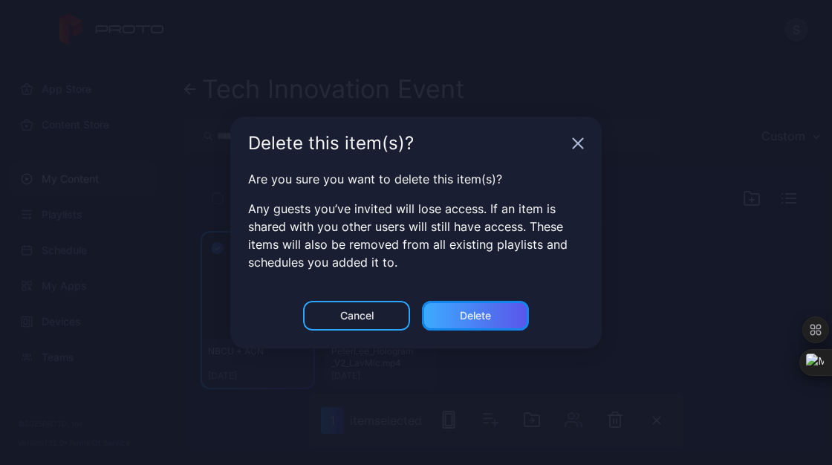
click at [461, 314] on div "Delete" at bounding box center [475, 316] width 31 height 12
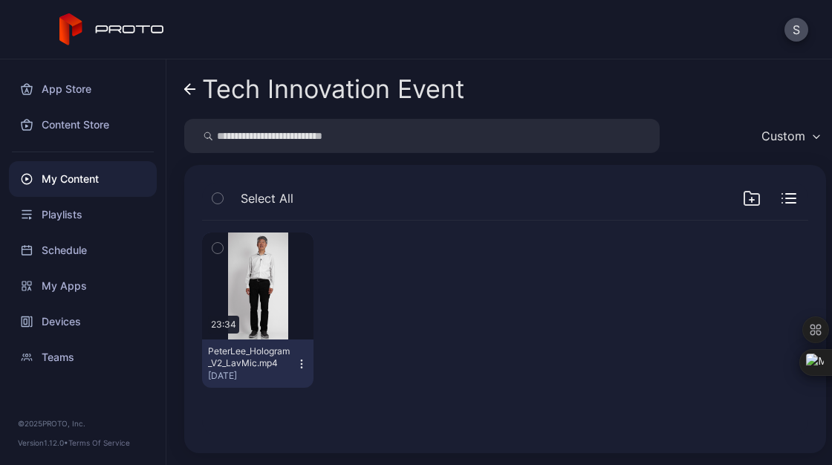
click at [105, 178] on div "My Content" at bounding box center [83, 179] width 148 height 36
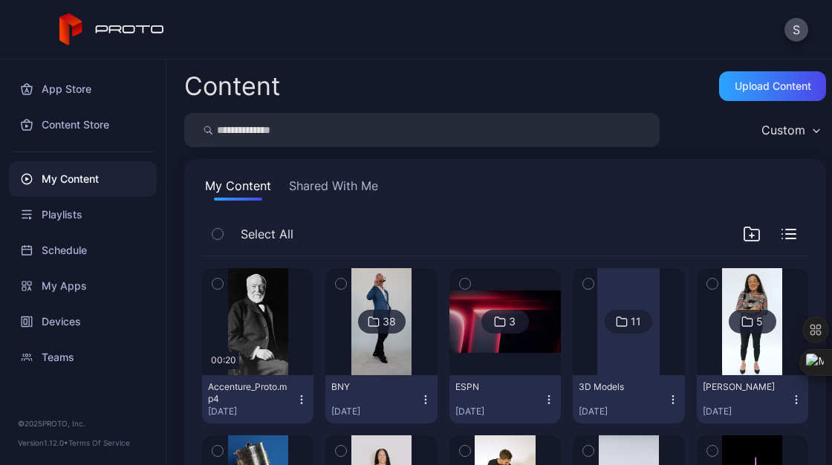
click at [227, 182] on button "My Content" at bounding box center [238, 189] width 72 height 24
click at [87, 183] on div "My Content" at bounding box center [83, 179] width 148 height 36
